Goal: Check status

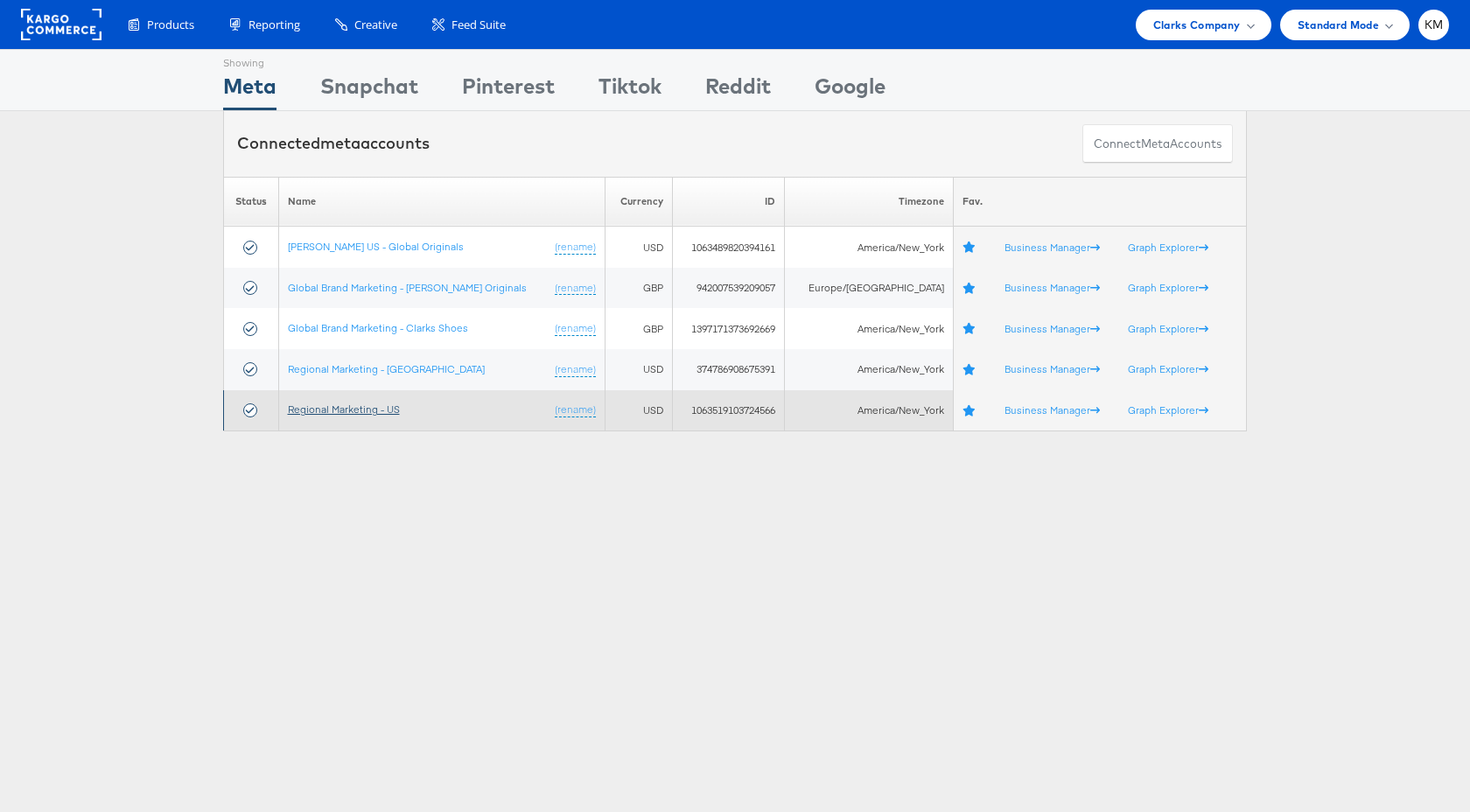
click at [381, 403] on link "Regional Marketing - US" at bounding box center [344, 409] width 112 height 13
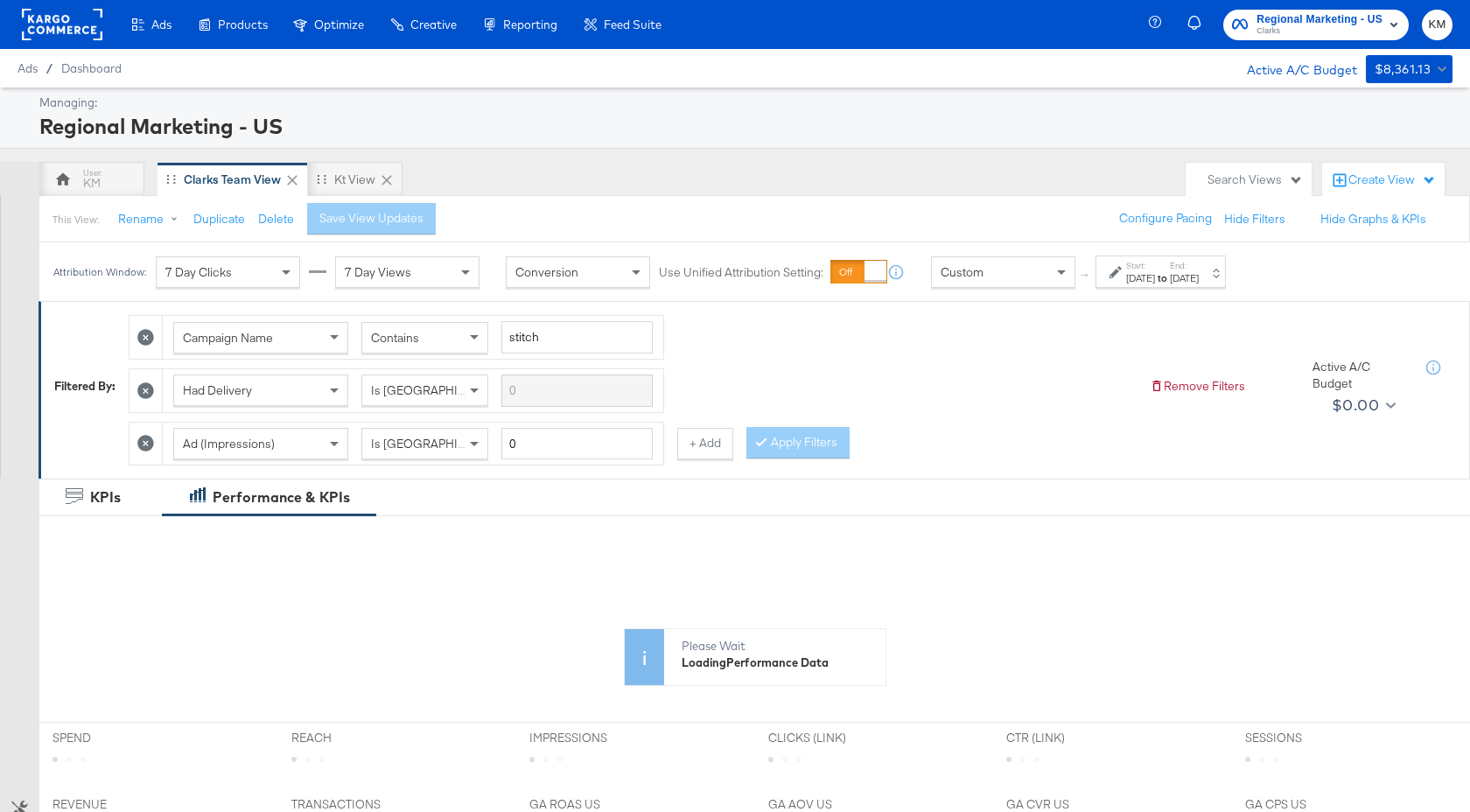
click at [1155, 276] on div "[DATE]" at bounding box center [1141, 278] width 29 height 14
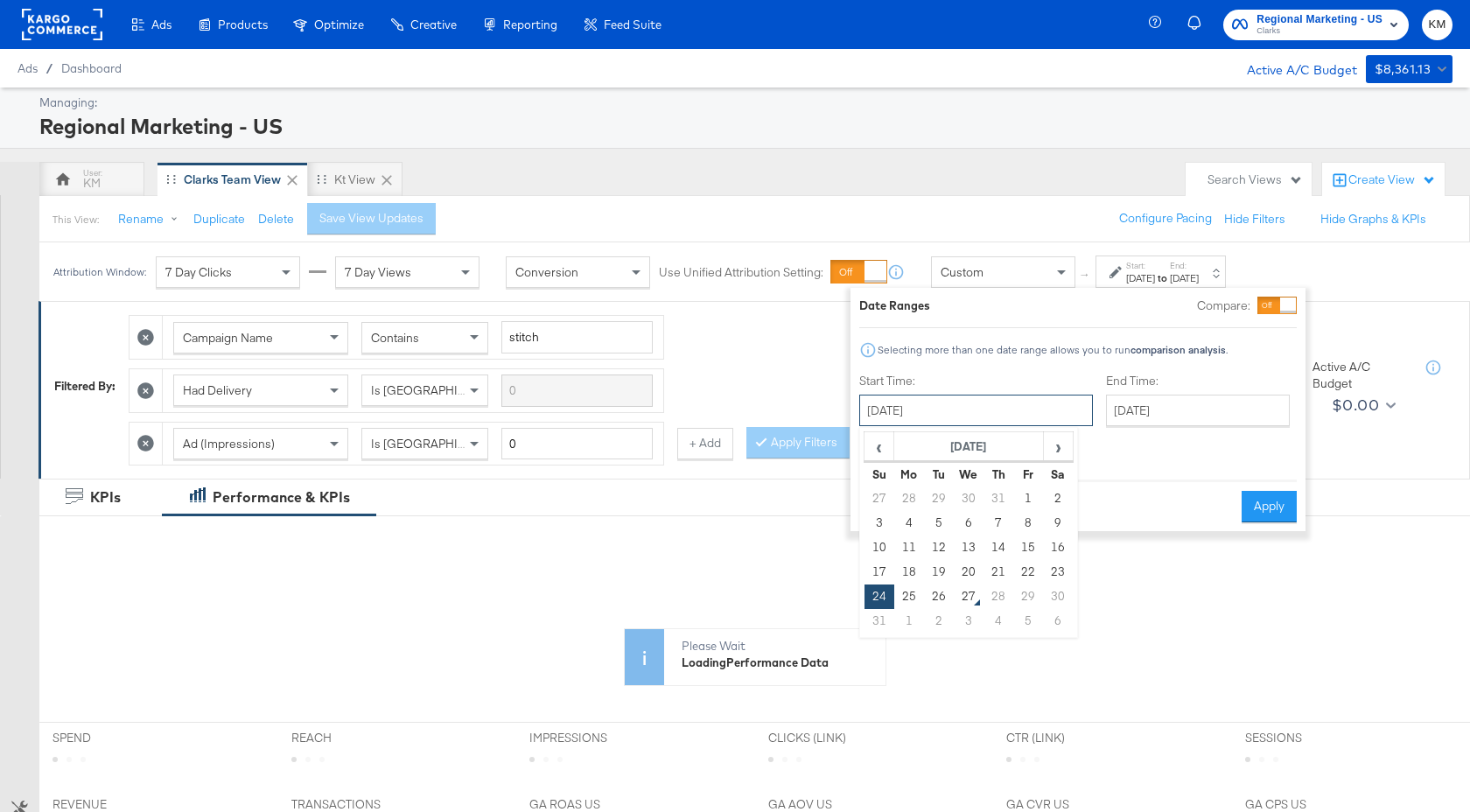
click at [1011, 408] on input "[DATE]" at bounding box center [976, 410] width 234 height 32
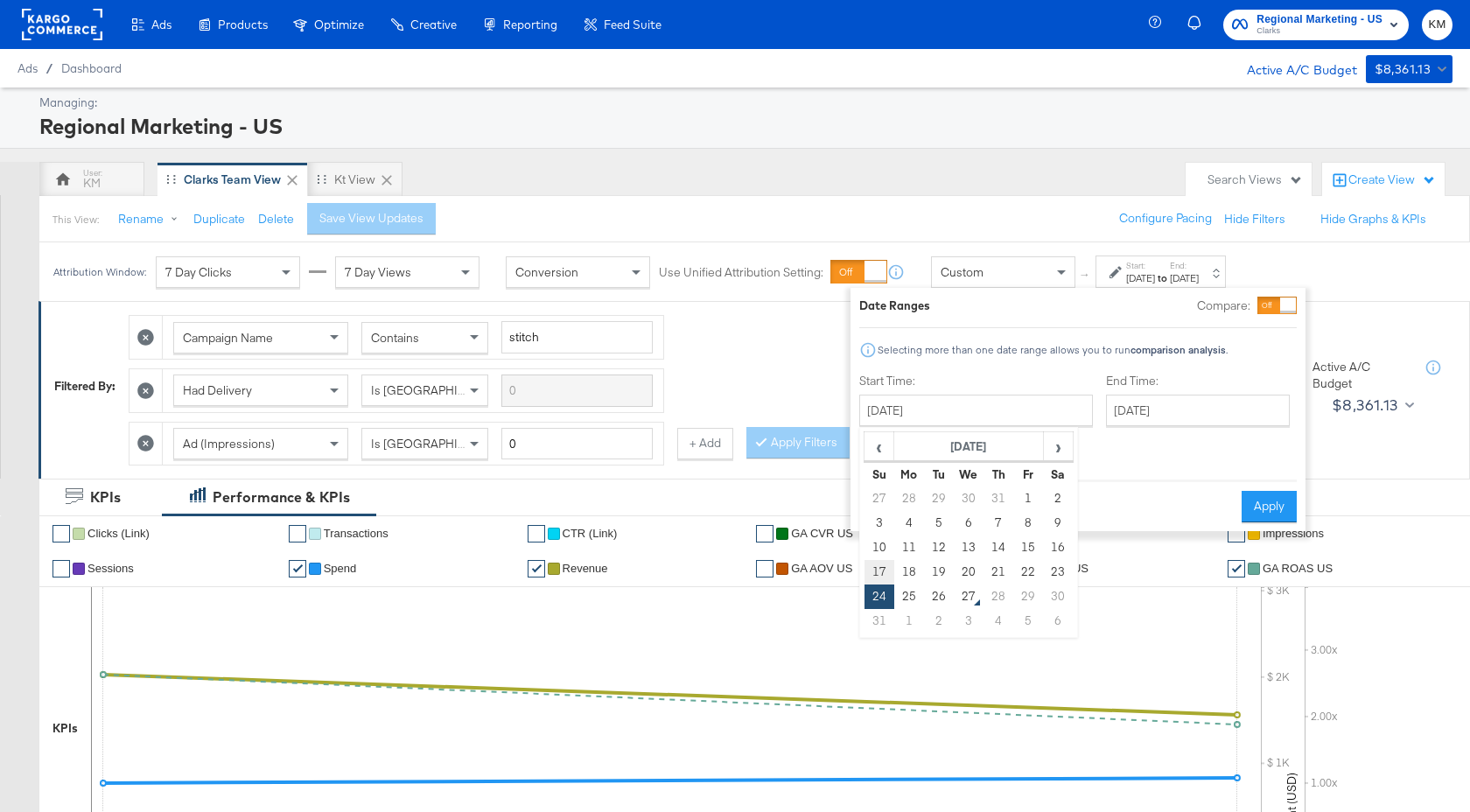
click at [888, 566] on td "17" at bounding box center [879, 573] width 30 height 25
type input "[DATE]"
click at [1133, 411] on input "[DATE]" at bounding box center [1198, 410] width 184 height 32
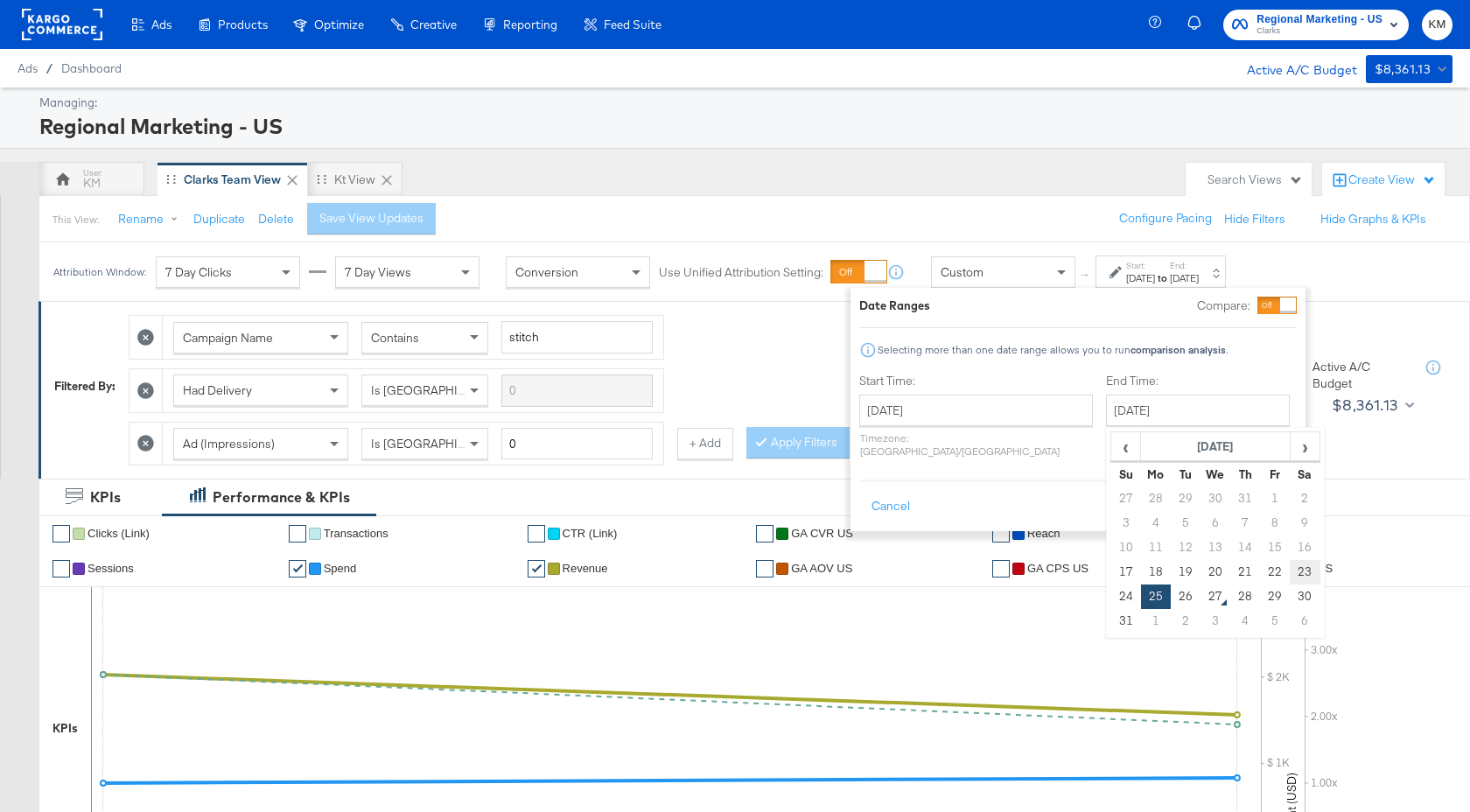
click at [1290, 566] on td "23" at bounding box center [1304, 573] width 30 height 25
type input "[DATE]"
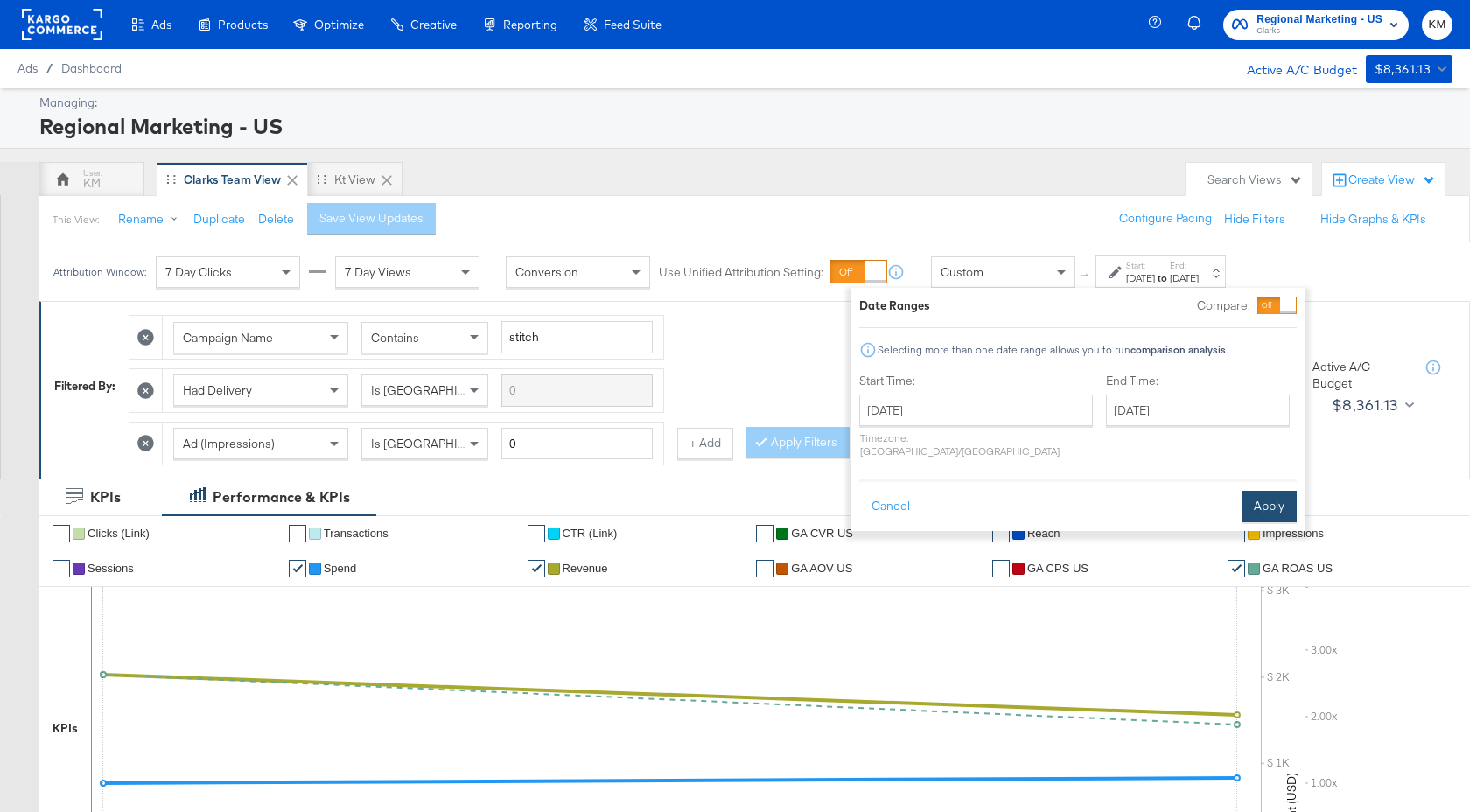
click at [1265, 497] on button "Apply" at bounding box center [1269, 507] width 56 height 32
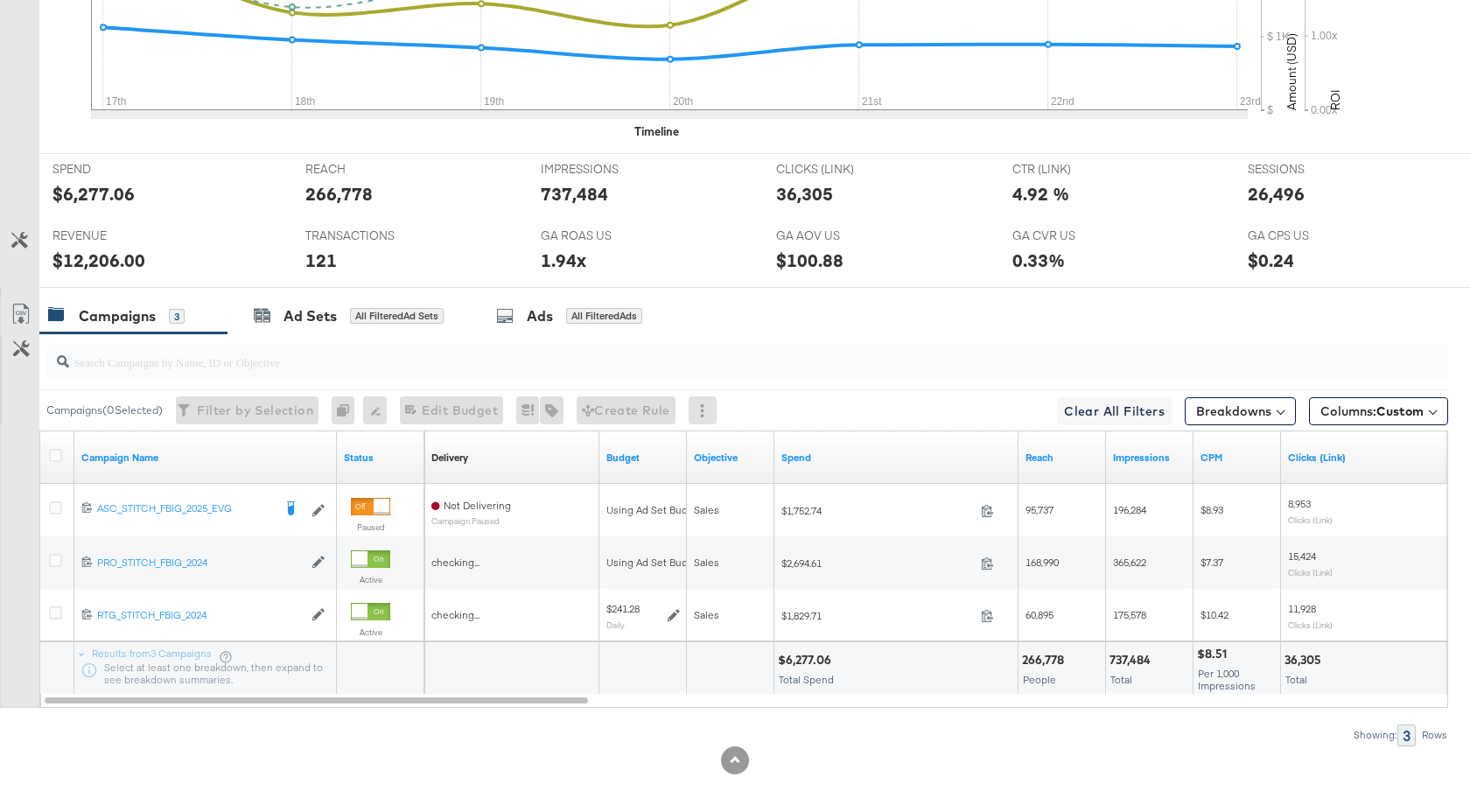
scroll to position [750, 0]
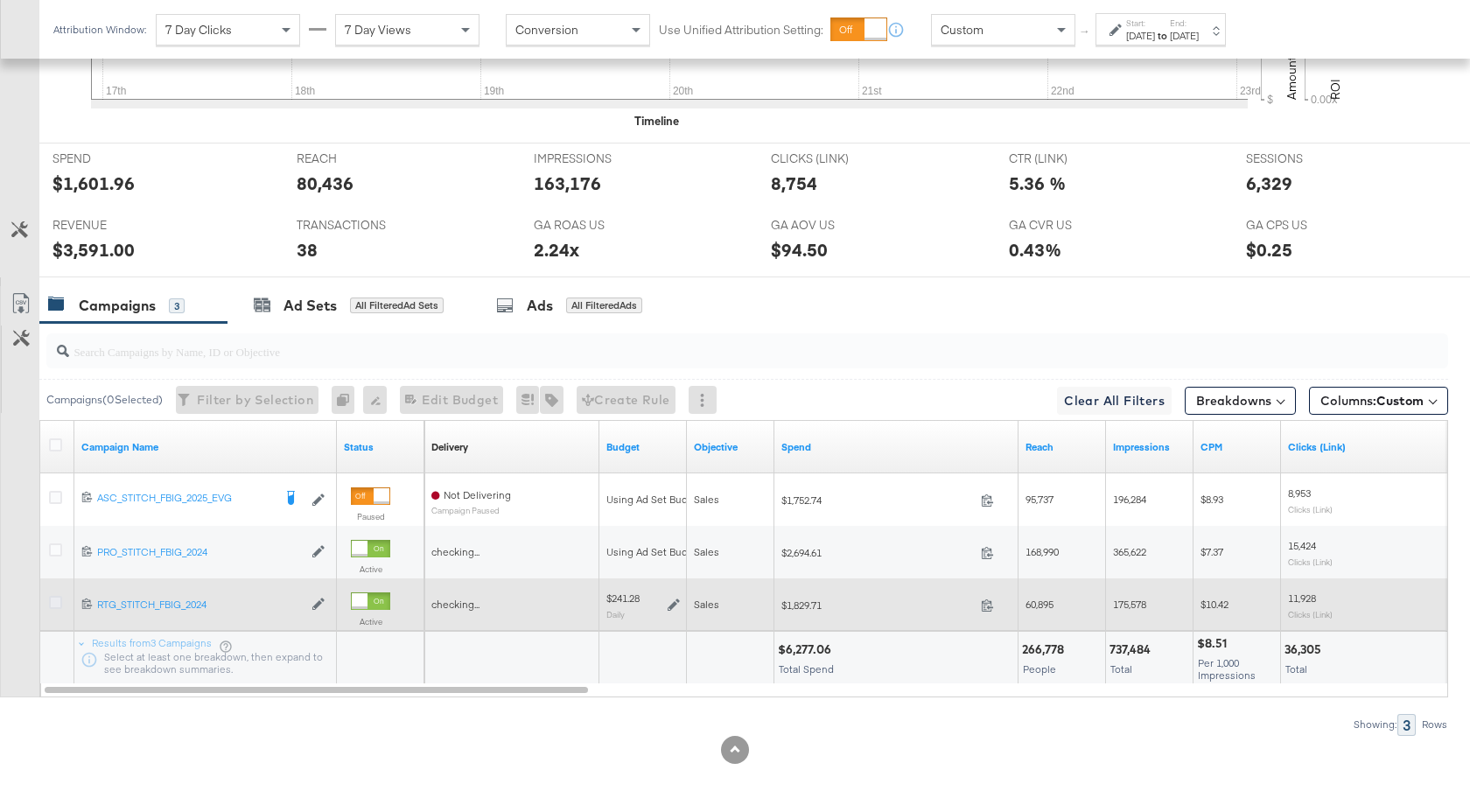
click at [55, 604] on icon at bounding box center [56, 602] width 13 height 13
click at [0, 0] on input "checkbox" at bounding box center [0, 0] width 0 height 0
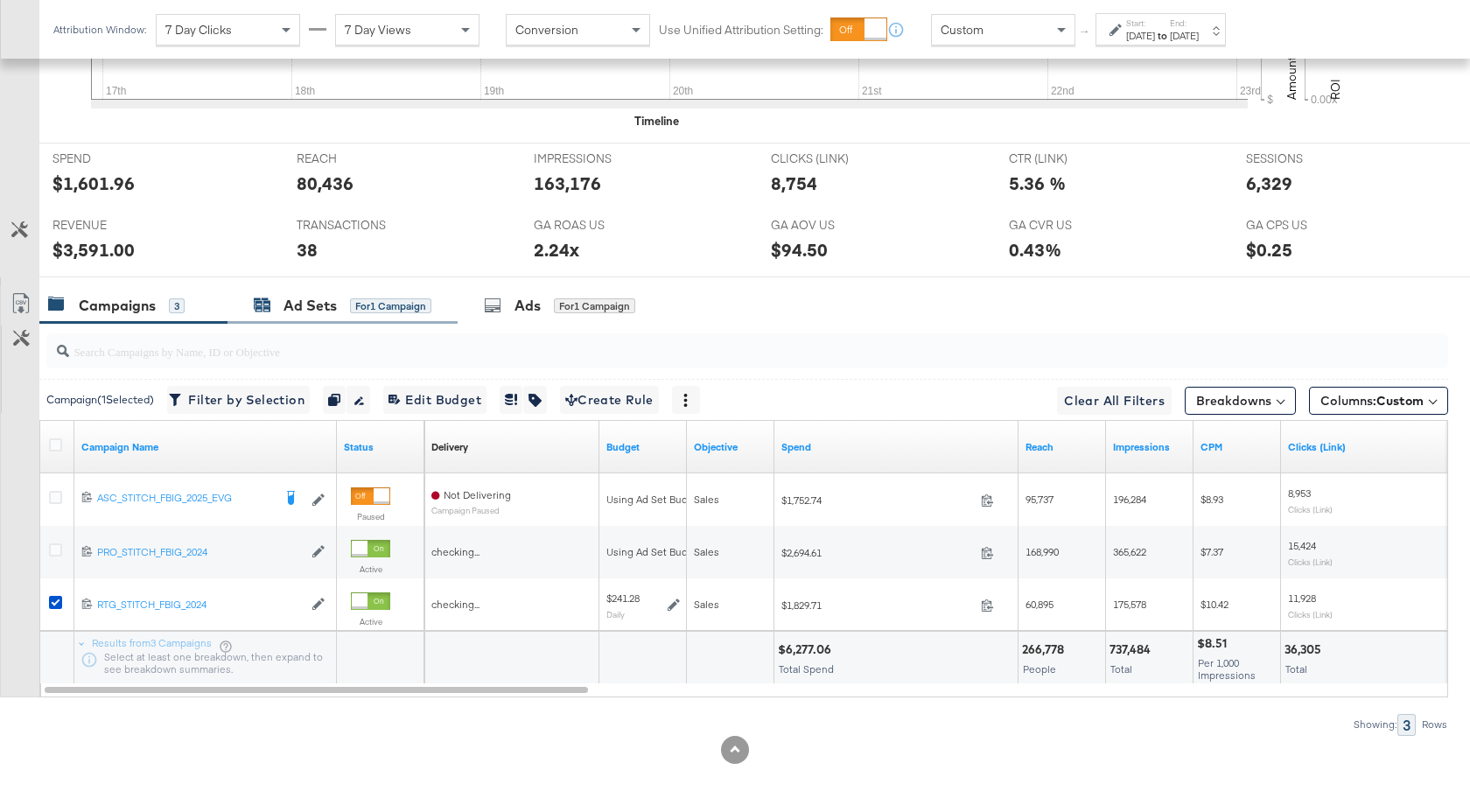
click at [301, 308] on div "Ad Sets" at bounding box center [310, 305] width 54 height 20
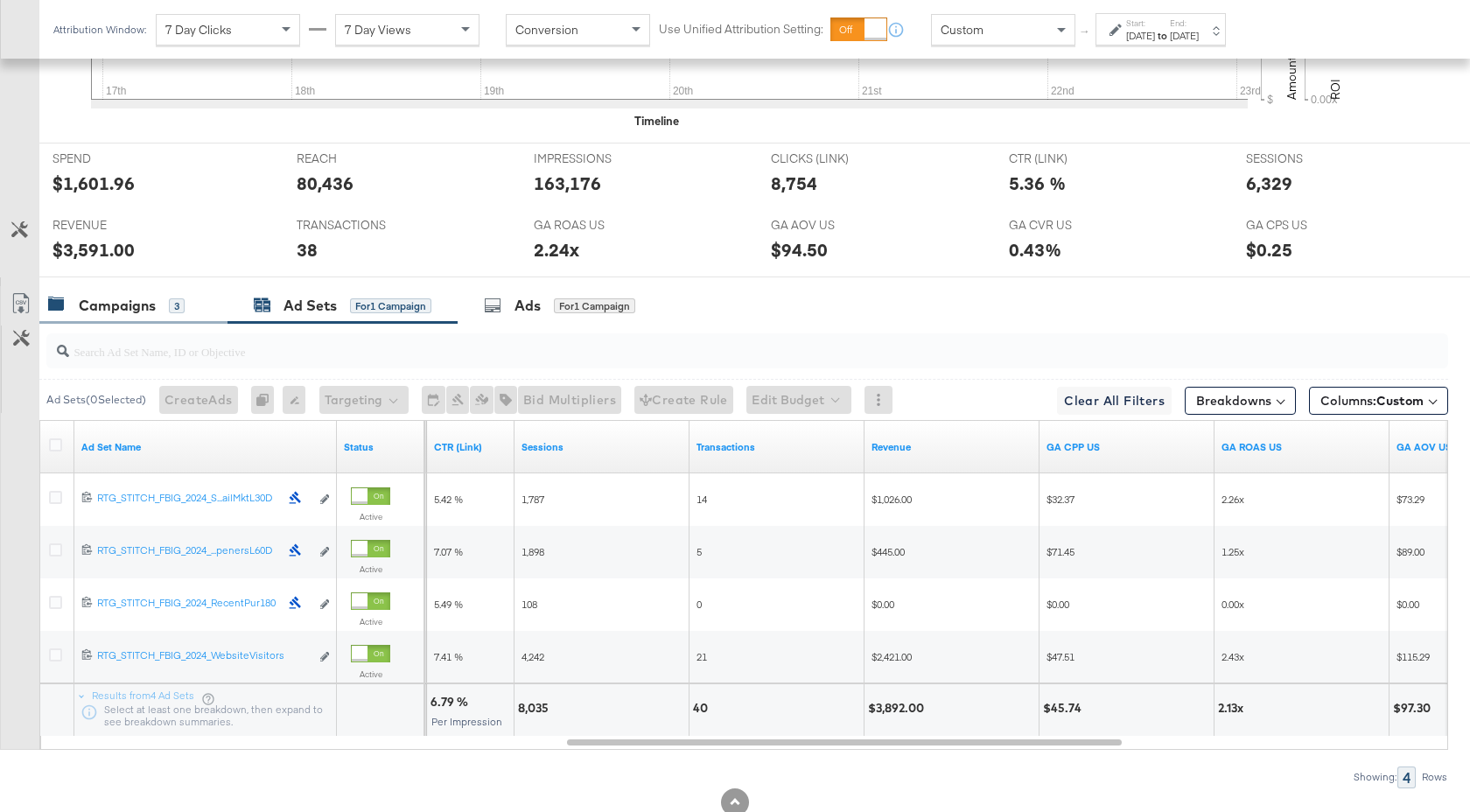
click at [147, 304] on div "Campaigns" at bounding box center [117, 305] width 77 height 20
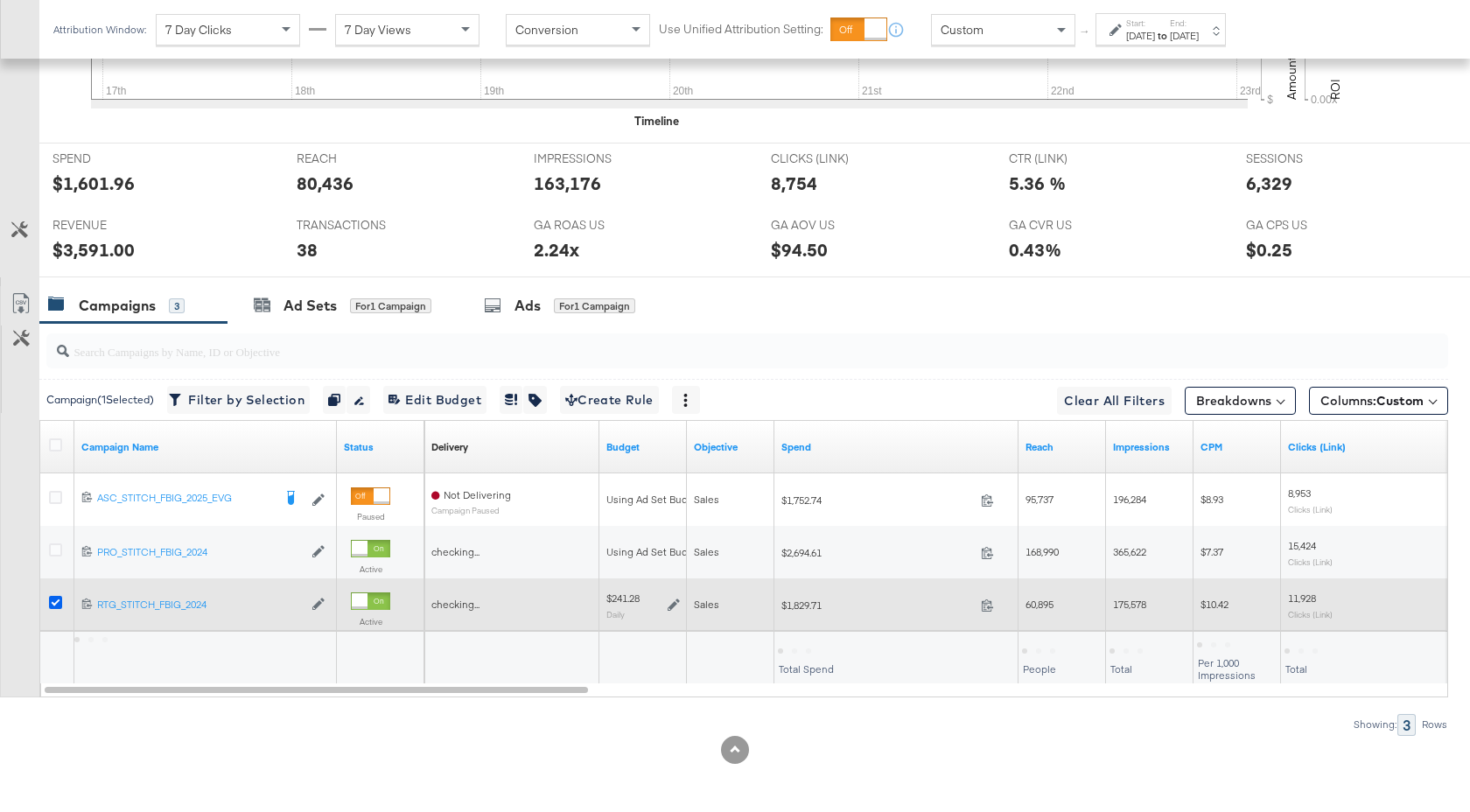
click at [50, 606] on icon at bounding box center [56, 602] width 13 height 13
click at [0, 0] on input "checkbox" at bounding box center [0, 0] width 0 height 0
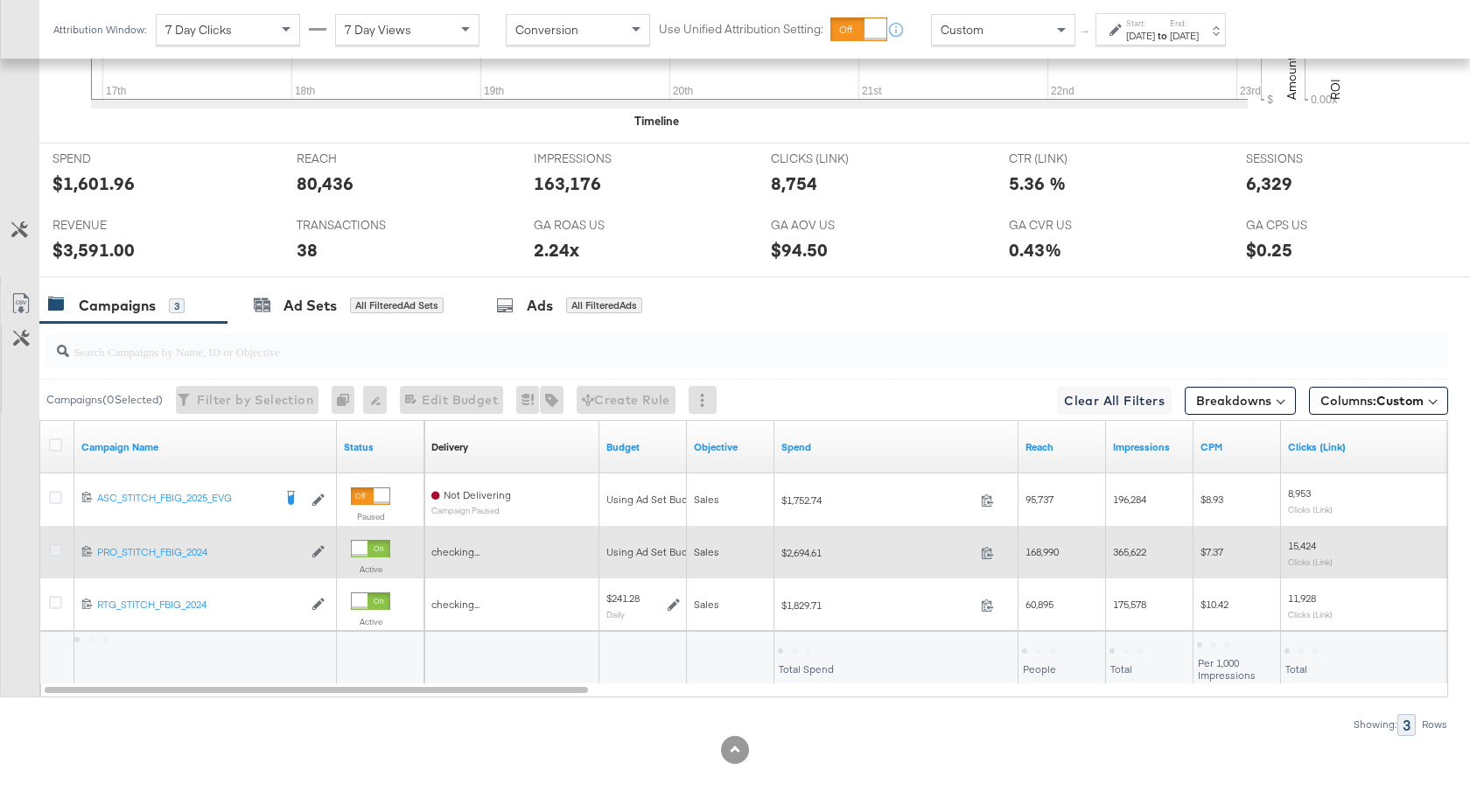
click at [58, 551] on icon at bounding box center [56, 550] width 13 height 13
click at [0, 0] on input "checkbox" at bounding box center [0, 0] width 0 height 0
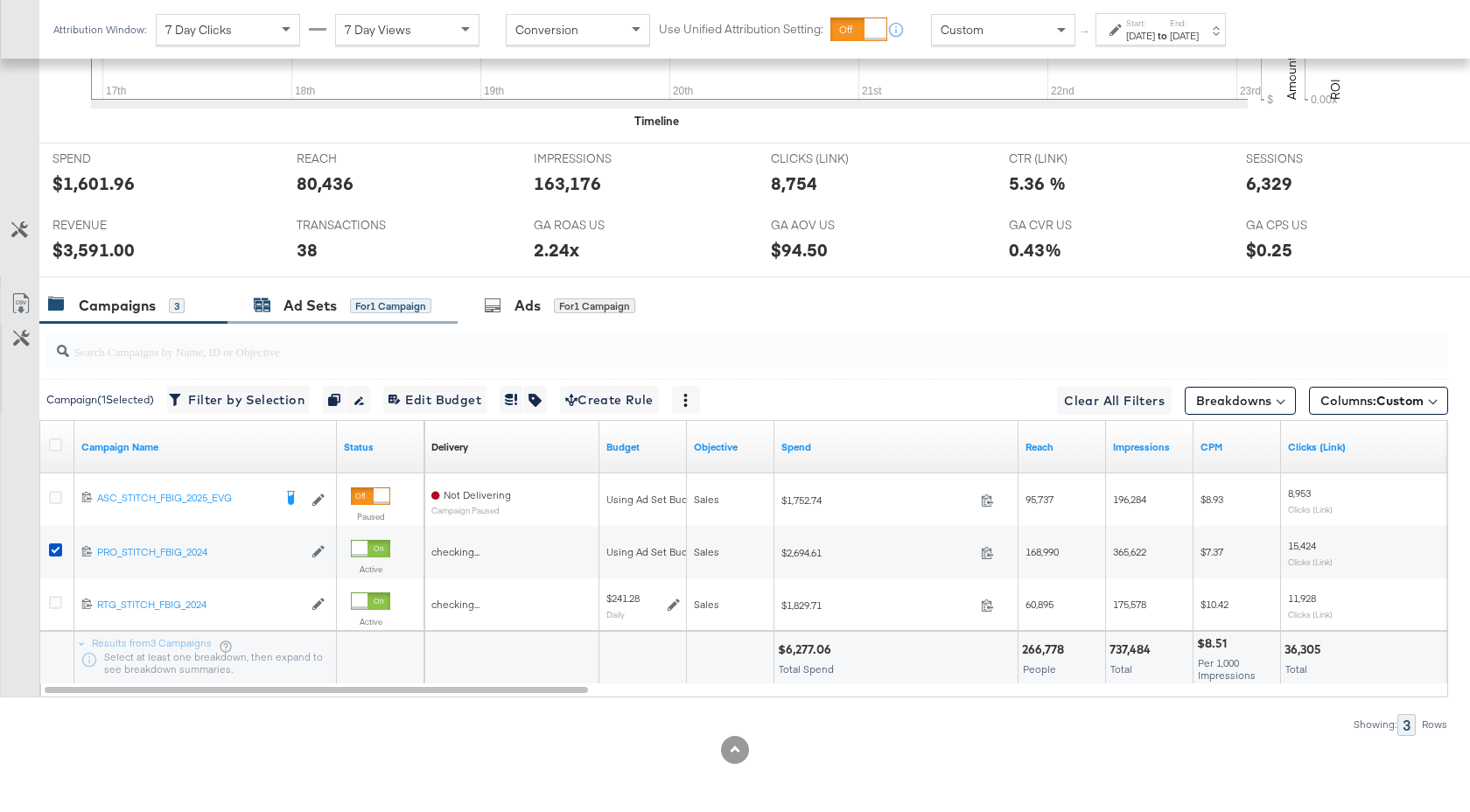
click at [322, 306] on div "Ad Sets" at bounding box center [310, 305] width 54 height 20
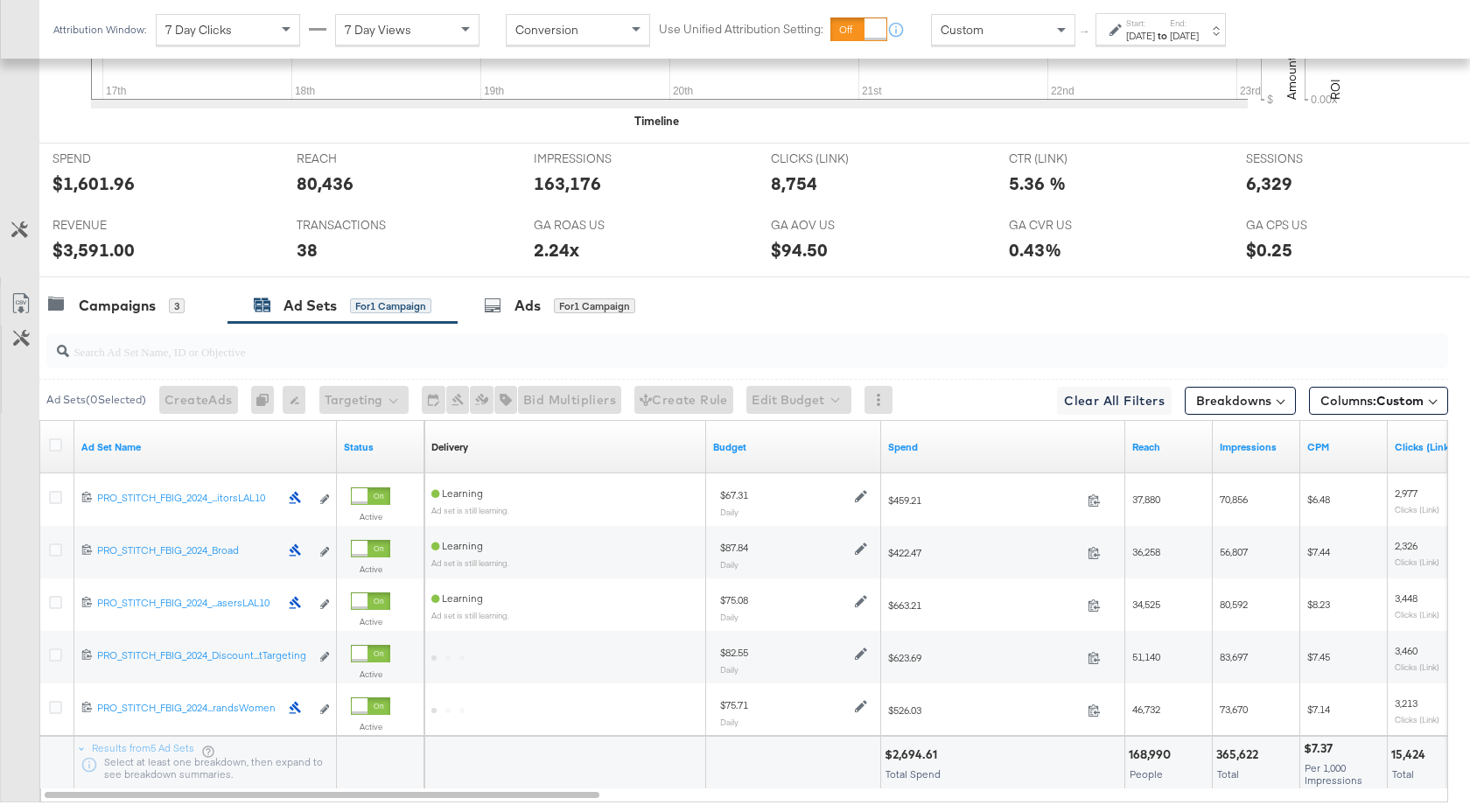
scroll to position [855, 0]
